Goal: Information Seeking & Learning: Learn about a topic

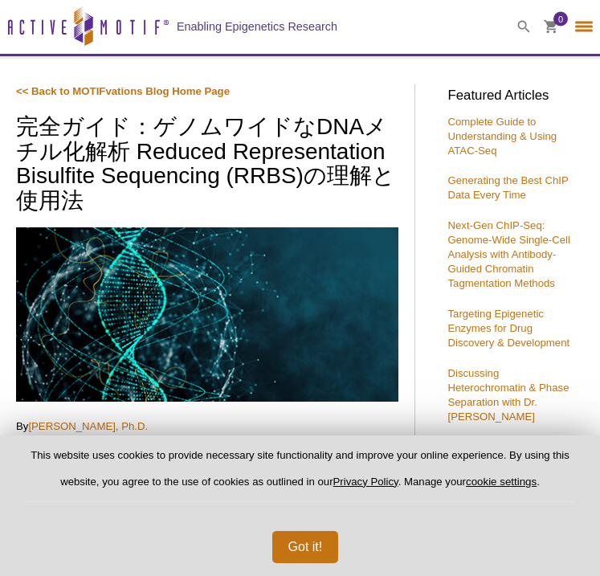
select select "[GEOGRAPHIC_DATA]"
select select "日本語"
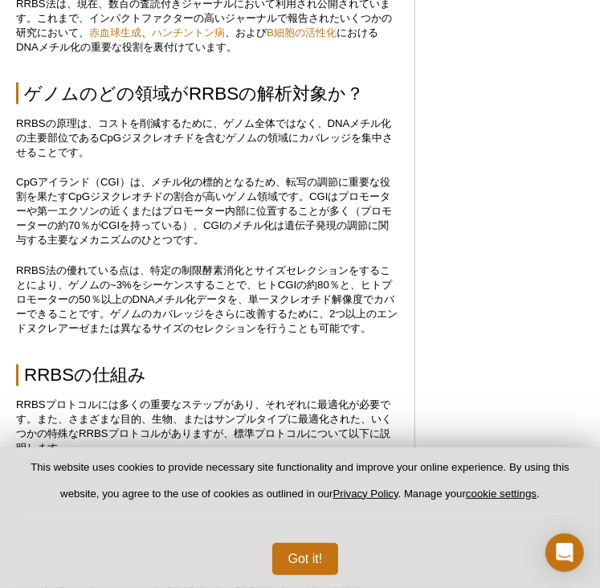
scroll to position [1342, 0]
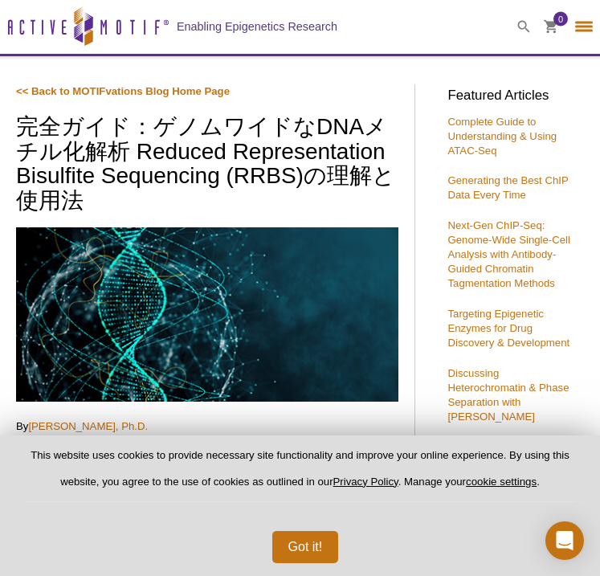
select select "[GEOGRAPHIC_DATA]"
select select "日本語"
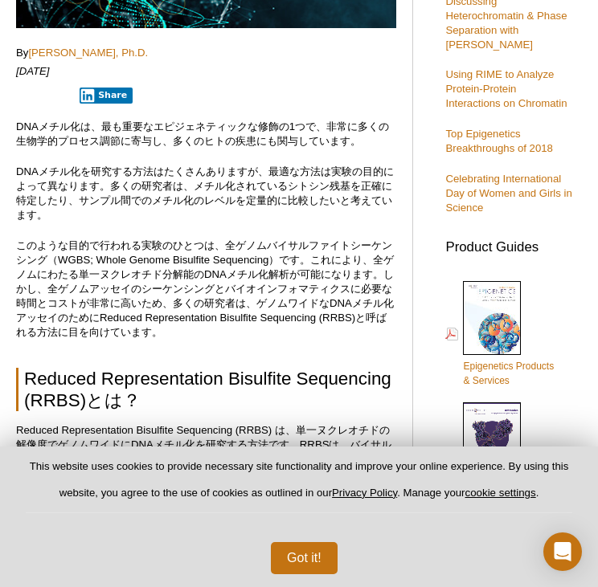
scroll to position [370, 0]
